Goal: Task Accomplishment & Management: Understand process/instructions

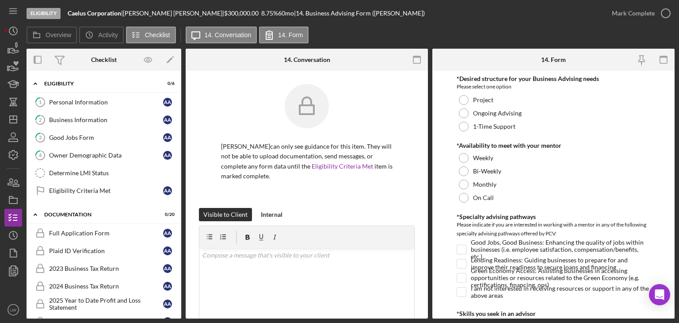
scroll to position [216, 0]
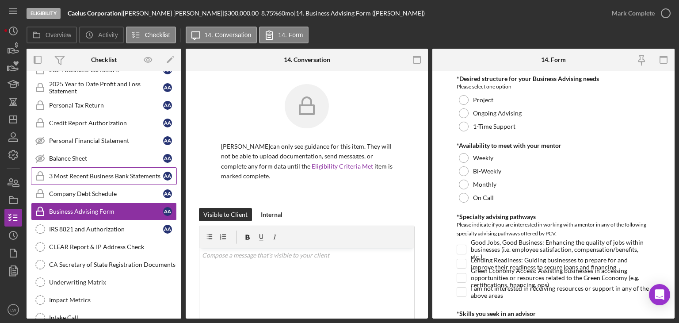
click at [97, 174] on div "3 Most Recent Business Bank Statements" at bounding box center [106, 176] width 114 height 7
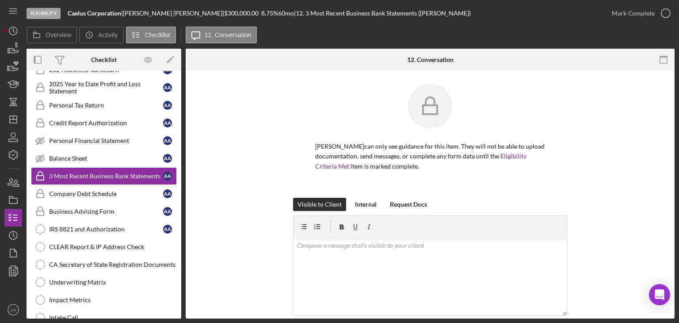
scroll to position [117, 0]
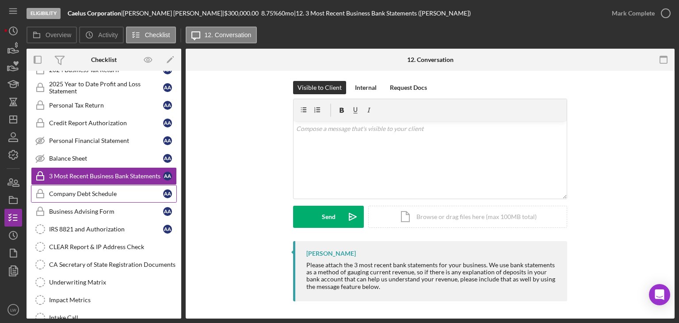
click at [116, 191] on div "Company Debt Schedule" at bounding box center [106, 193] width 114 height 7
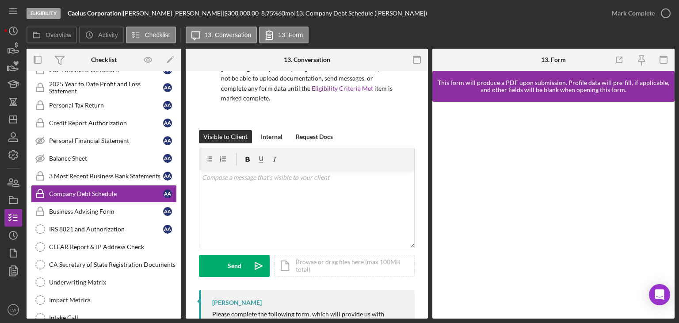
scroll to position [134, 0]
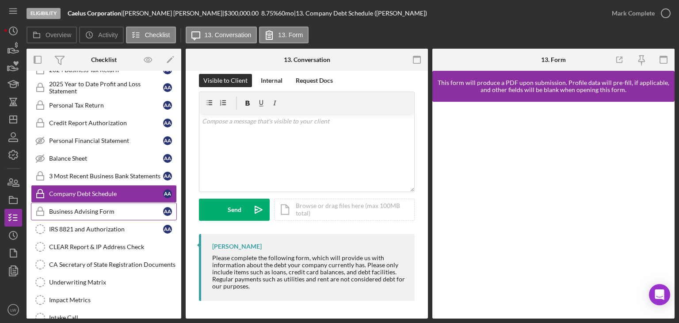
click at [70, 209] on div "Business Advising Form" at bounding box center [106, 211] width 114 height 7
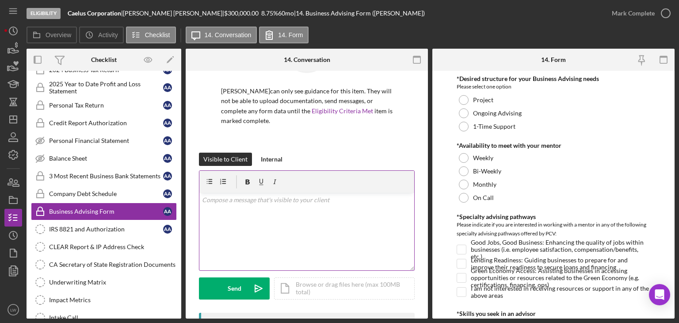
scroll to position [198, 0]
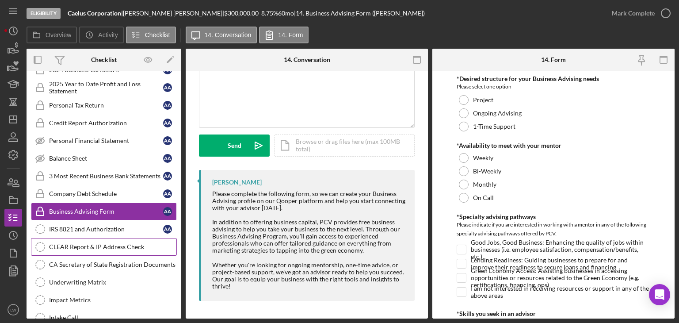
click at [74, 244] on div "CLEAR Report & IP Address Check" at bounding box center [112, 246] width 127 height 7
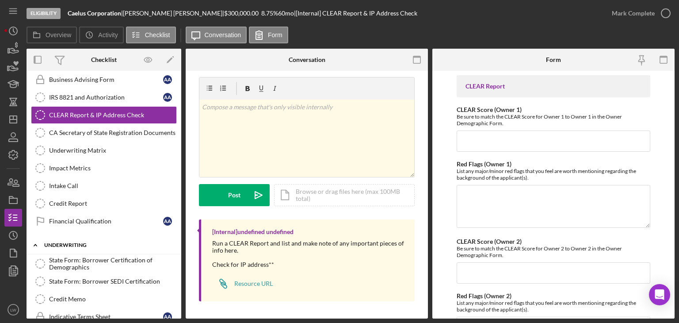
scroll to position [349, 0]
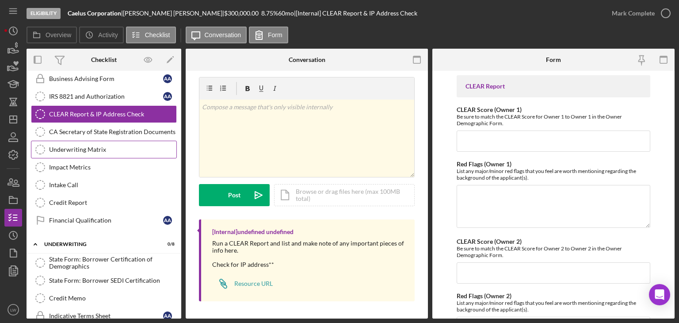
click at [88, 146] on div "Underwriting Matrix" at bounding box center [112, 149] width 127 height 7
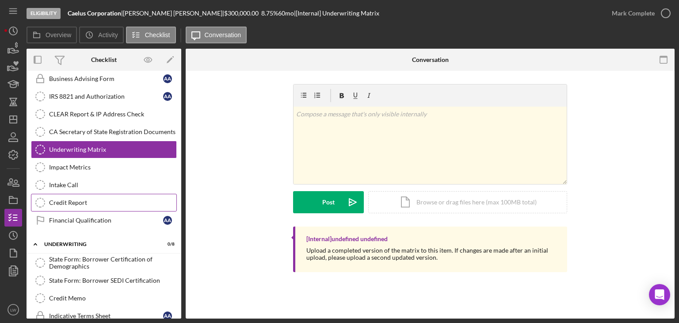
click at [122, 199] on div "Credit Report" at bounding box center [112, 202] width 127 height 7
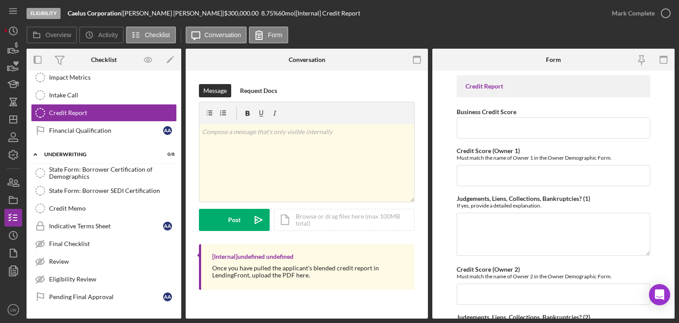
scroll to position [448, 0]
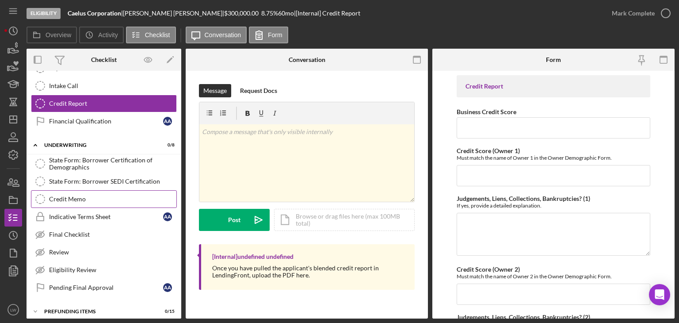
click at [91, 196] on div "Credit Memo" at bounding box center [112, 199] width 127 height 7
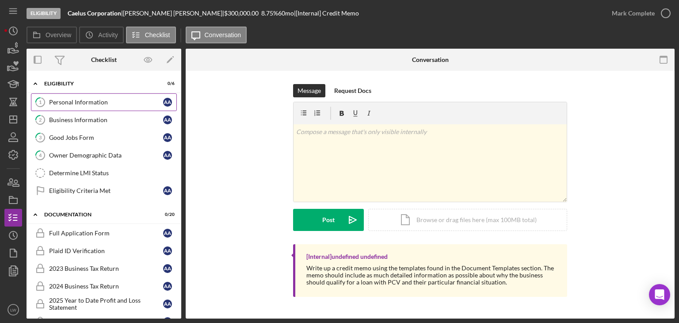
click at [88, 103] on div "Personal Information" at bounding box center [106, 102] width 114 height 7
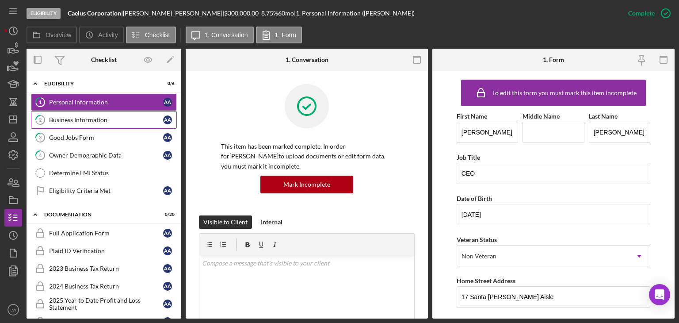
click at [100, 121] on div "Business Information" at bounding box center [106, 119] width 114 height 7
